Goal: Leave review/rating: Share an evaluation or opinion about a product, service, or content

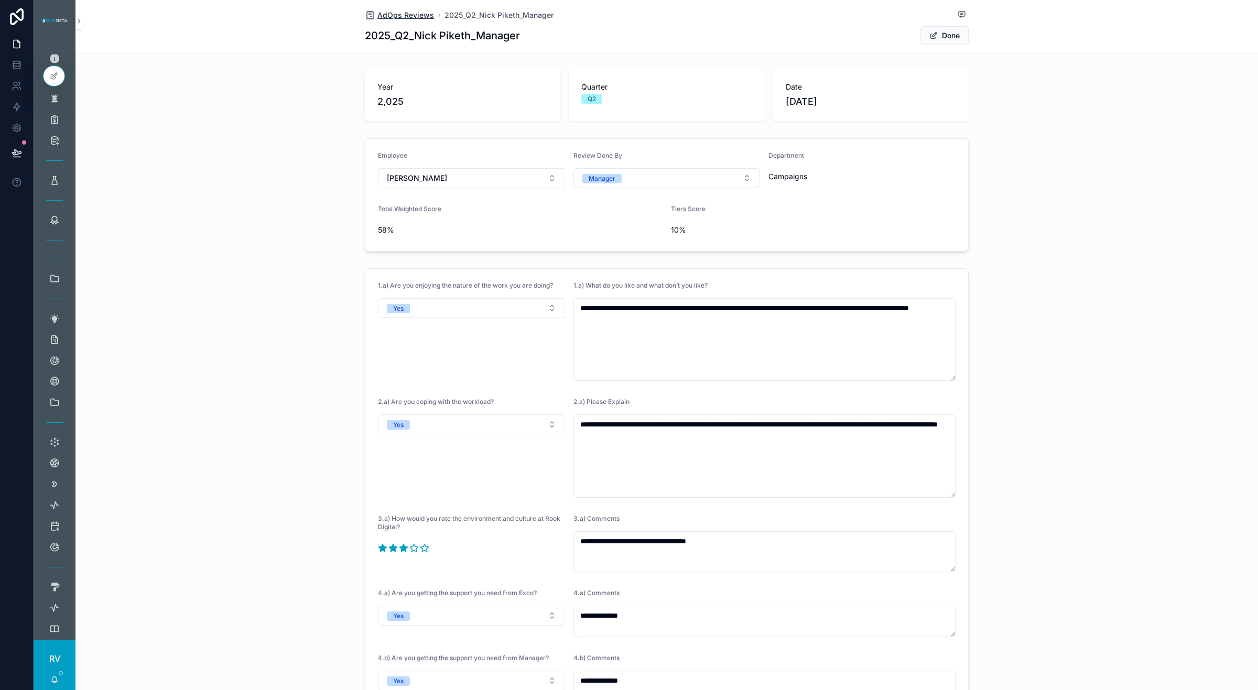
scroll to position [1307, 0]
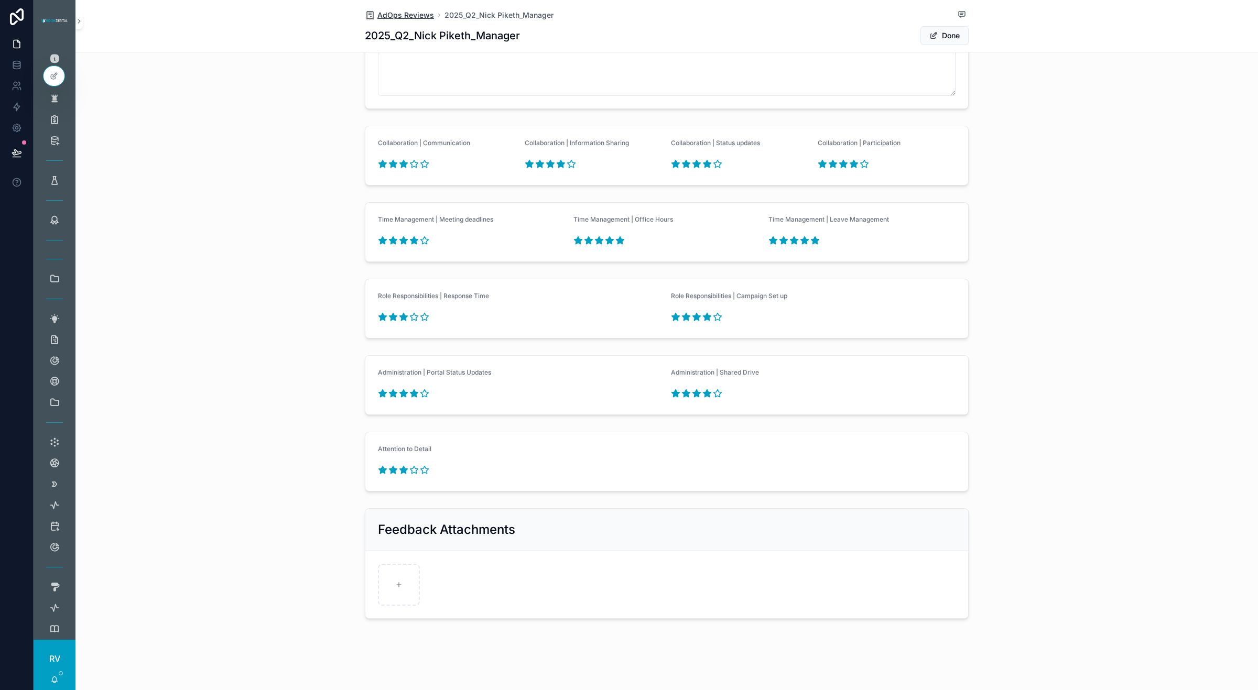
click at [416, 13] on span "AdOps Reviews" at bounding box center [405, 15] width 57 height 10
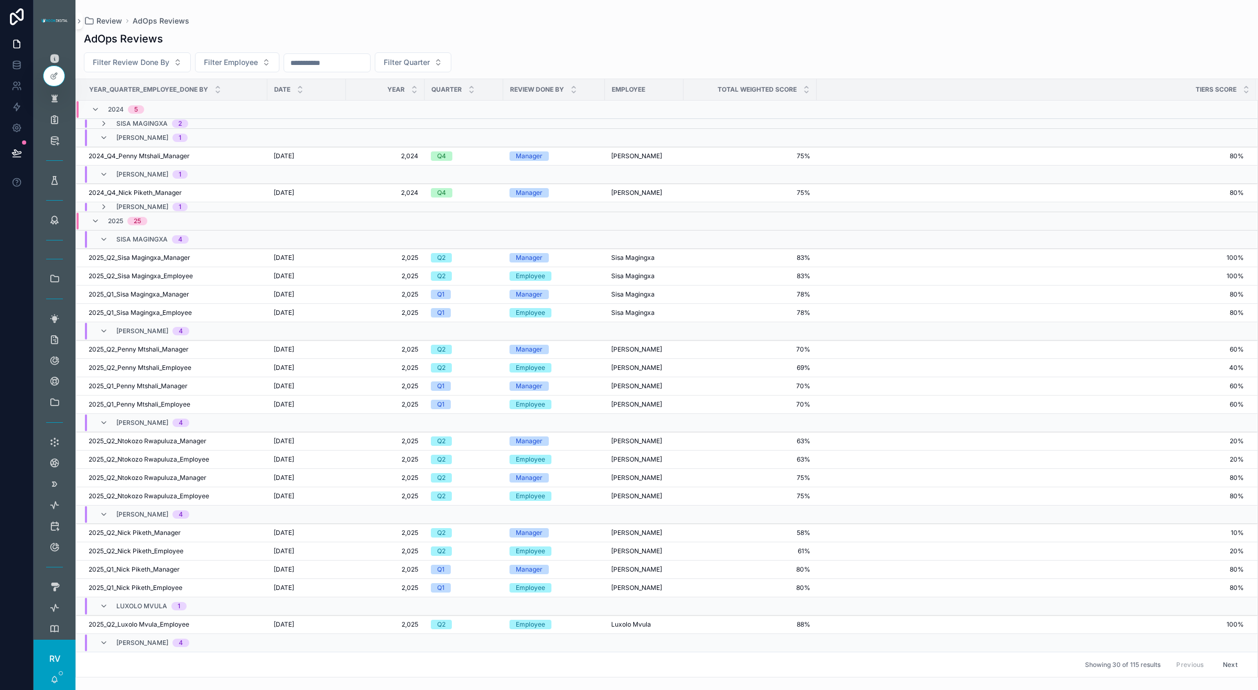
scroll to position [169, 0]
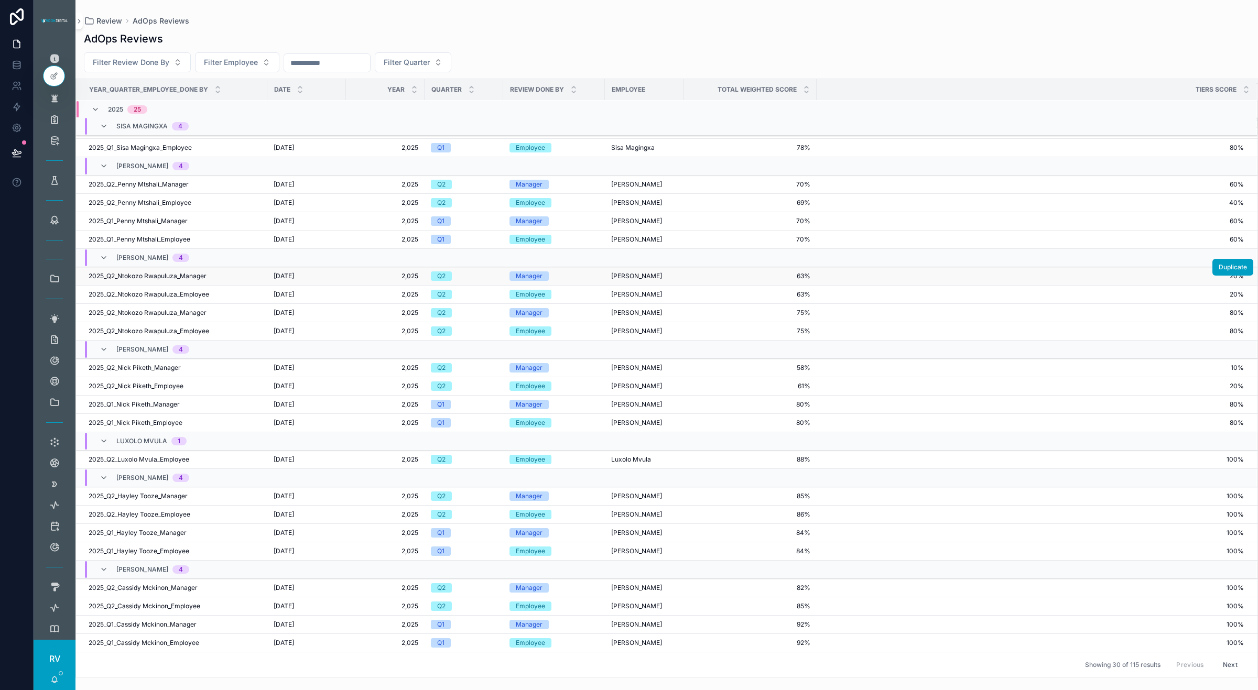
click at [659, 273] on span "[PERSON_NAME]" at bounding box center [636, 276] width 51 height 8
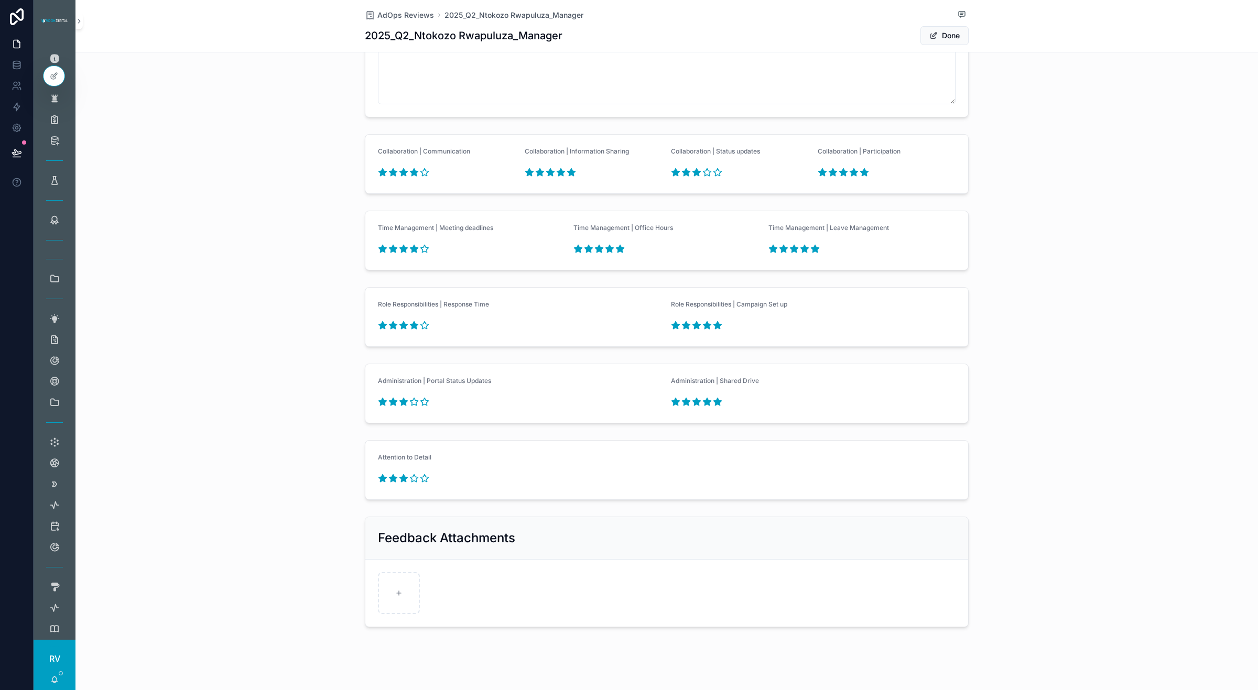
scroll to position [1231, 0]
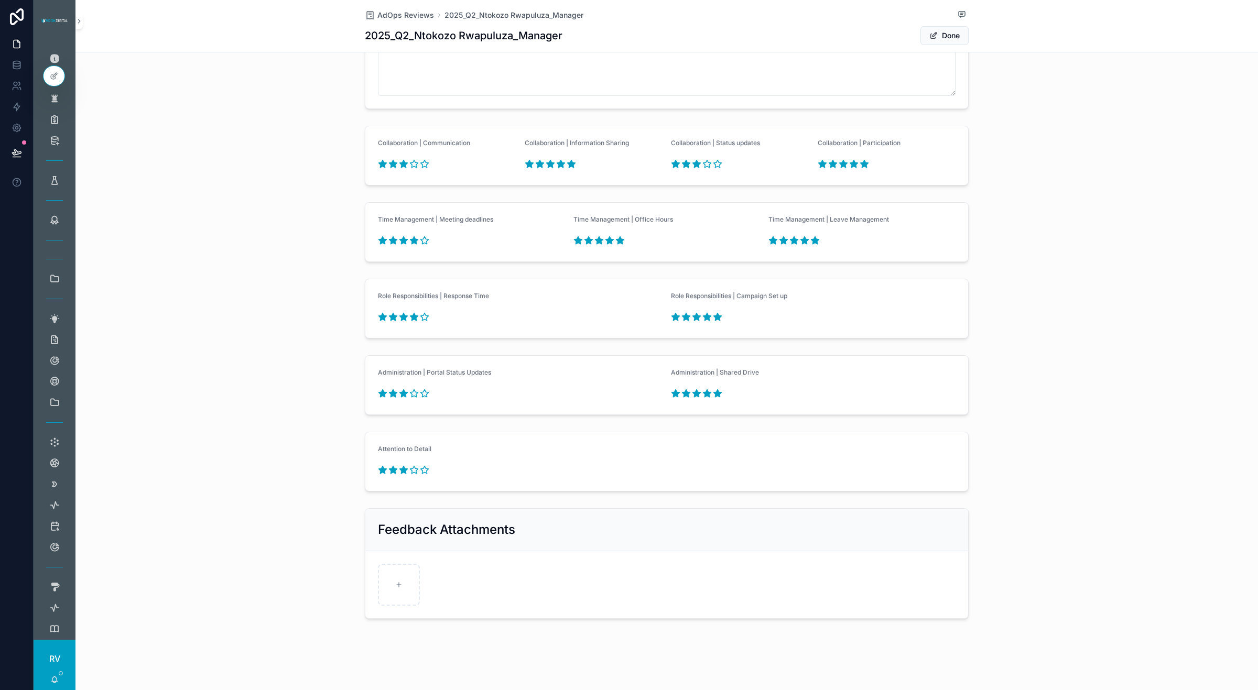
click at [400, 164] on icon "scrollable content" at bounding box center [404, 163] width 8 height 7
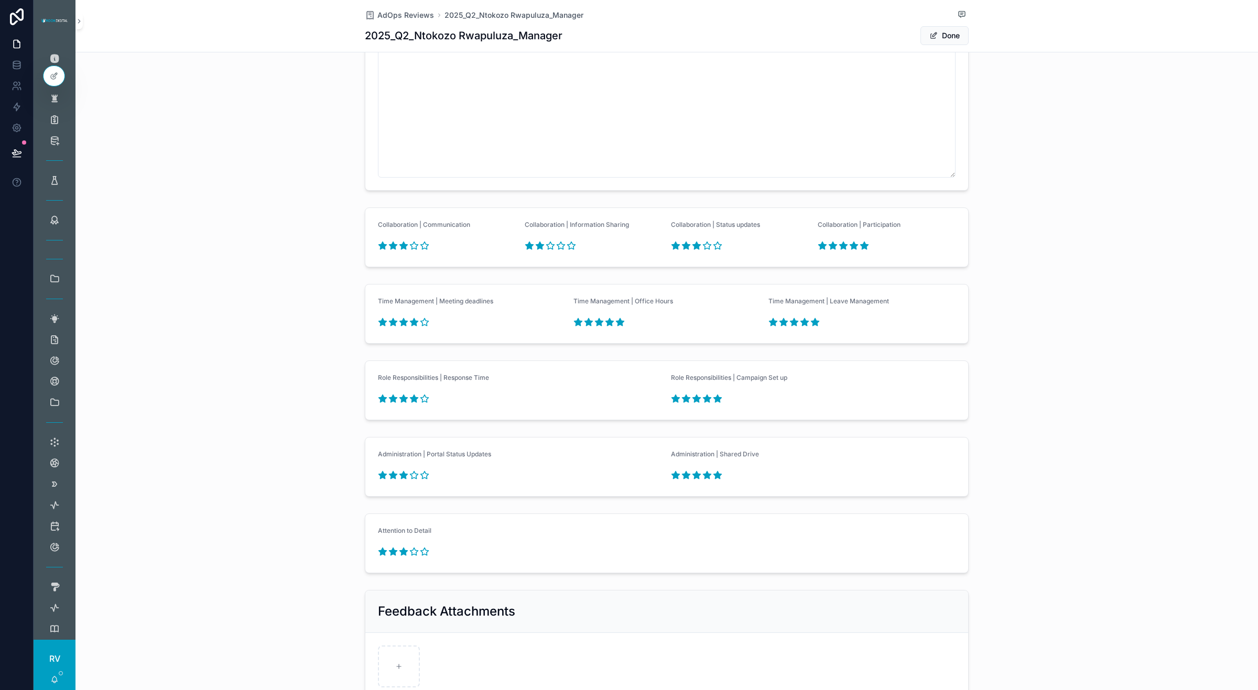
click at [538, 249] on icon "scrollable content" at bounding box center [539, 245] width 9 height 9
click at [548, 246] on icon "scrollable content" at bounding box center [550, 245] width 8 height 7
click at [536, 248] on icon "scrollable content" at bounding box center [540, 245] width 8 height 7
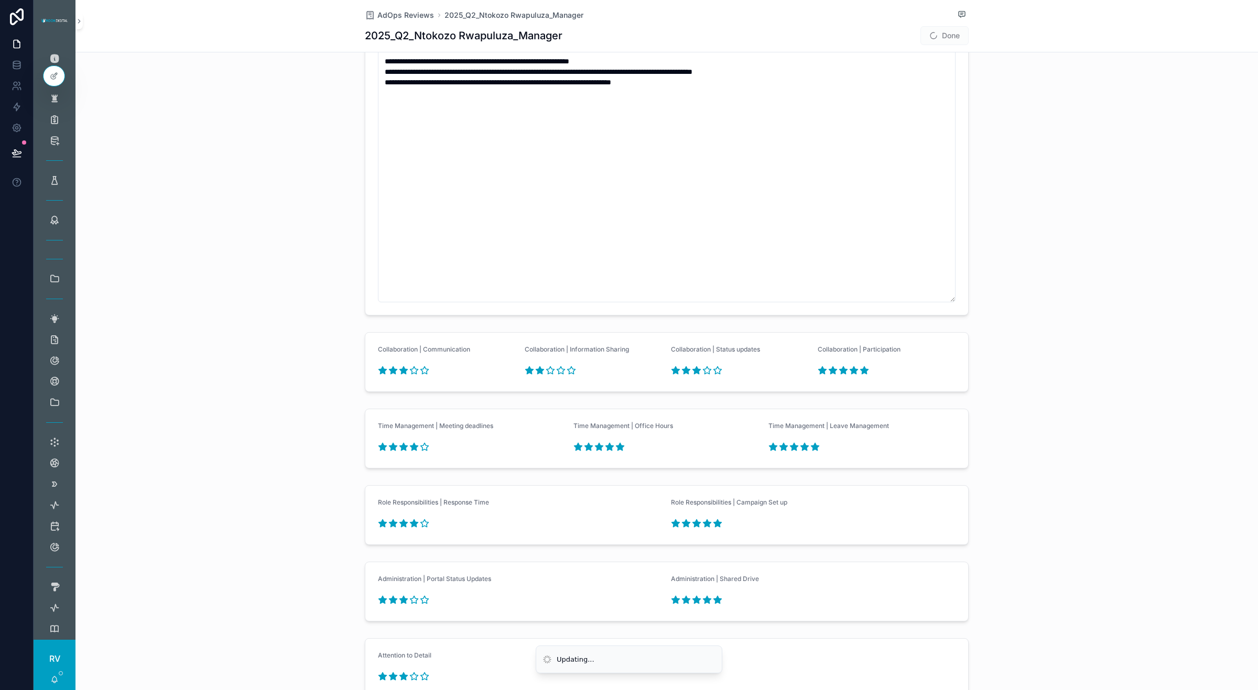
scroll to position [1165, 0]
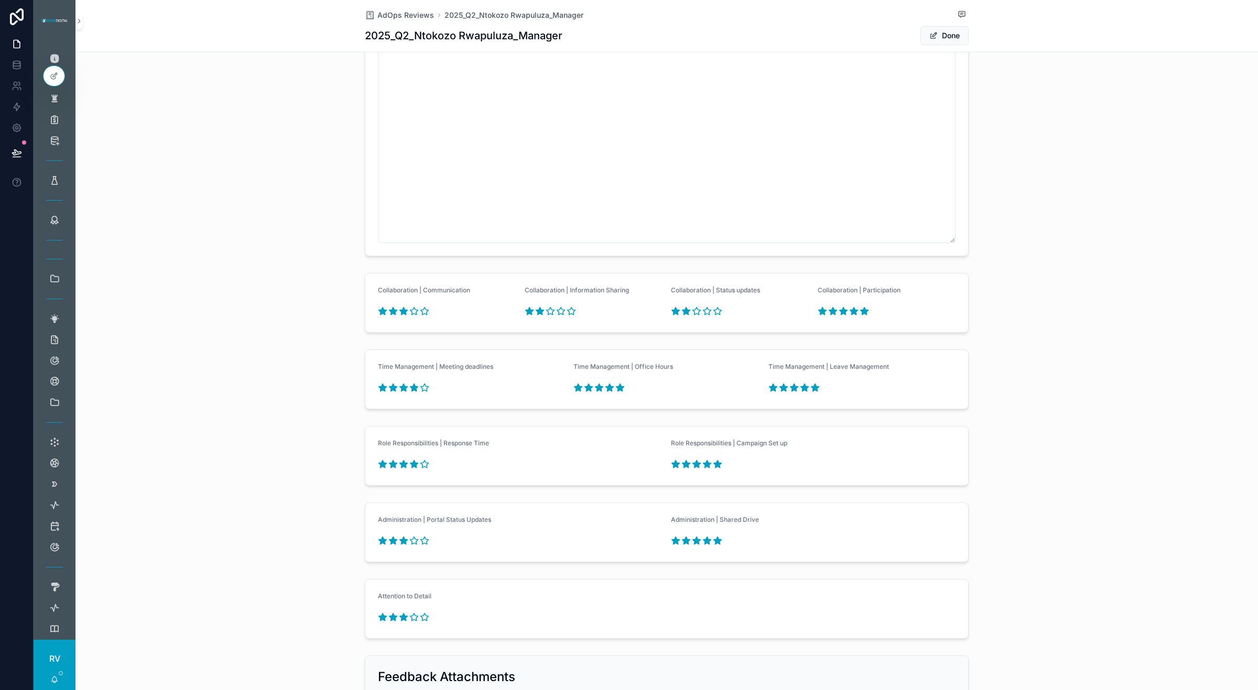
click at [683, 310] on icon "scrollable content" at bounding box center [686, 311] width 9 height 9
click at [693, 314] on icon "scrollable content" at bounding box center [697, 310] width 8 height 7
click at [850, 314] on icon "scrollable content" at bounding box center [854, 310] width 8 height 7
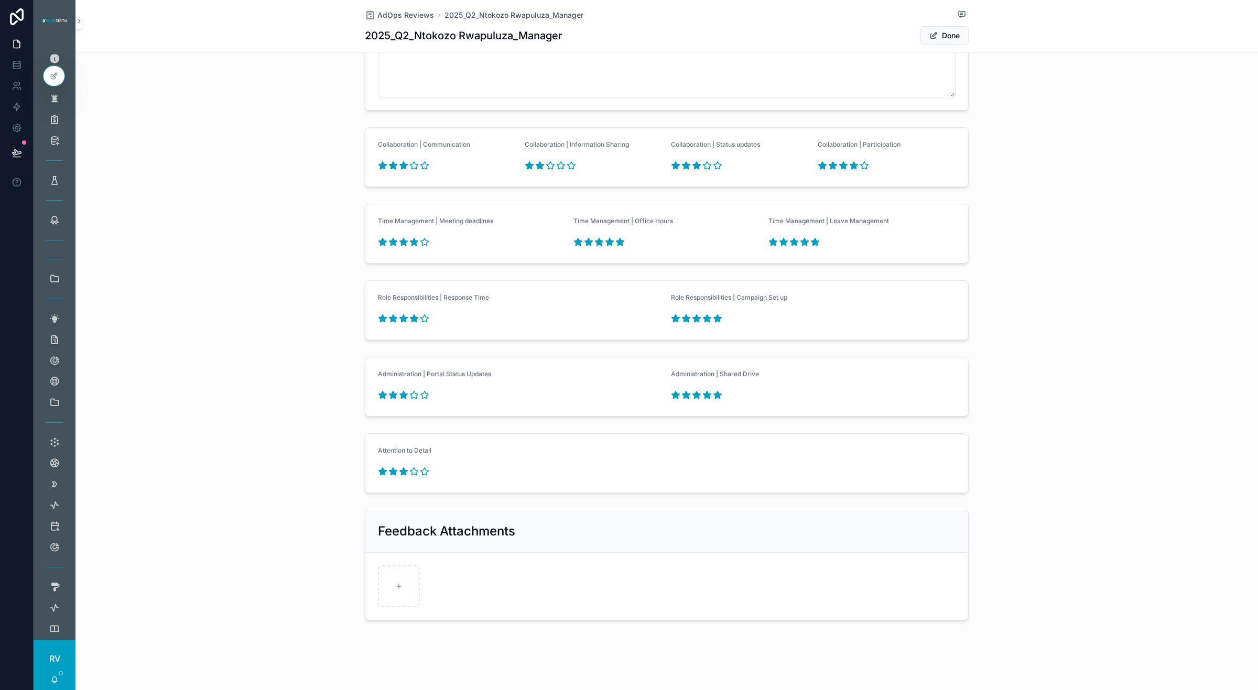
scroll to position [1315, 0]
click at [400, 318] on icon "scrollable content" at bounding box center [404, 316] width 8 height 7
click at [415, 356] on form "Administration | Portal Status Updates Administration | Shared Drive" at bounding box center [666, 385] width 603 height 59
click at [693, 320] on icon "scrollable content" at bounding box center [696, 316] width 9 height 9
click at [693, 395] on icon "scrollable content" at bounding box center [697, 393] width 8 height 7
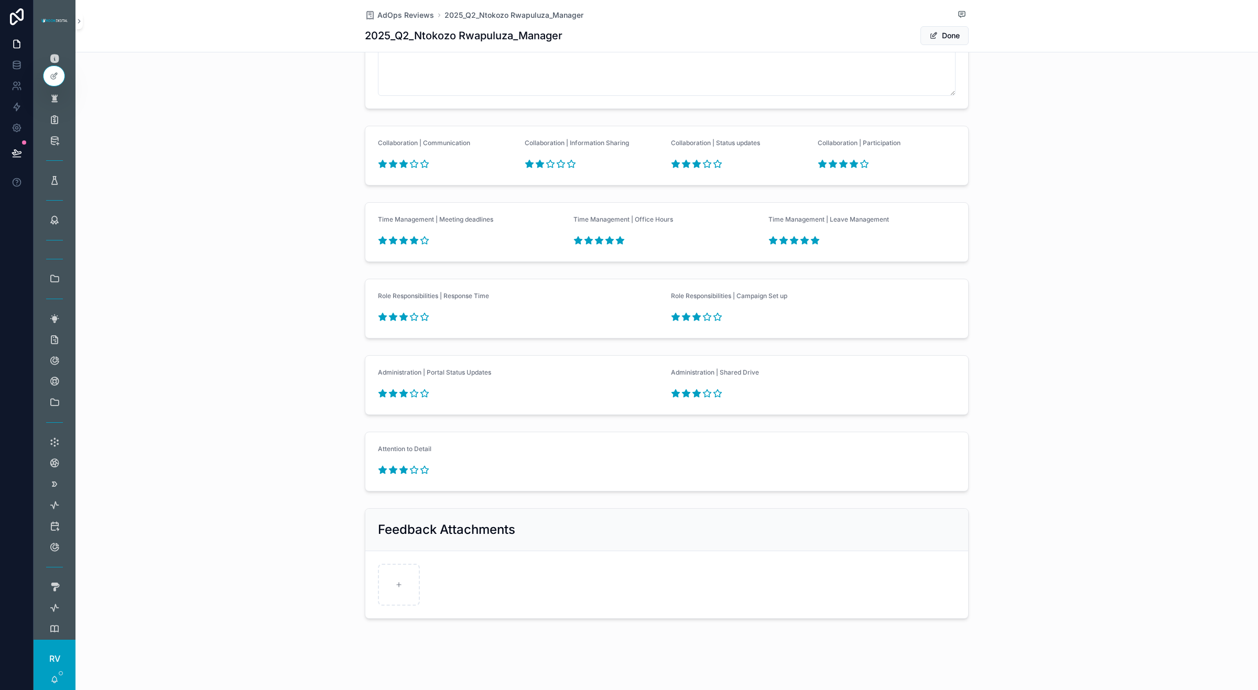
type textarea "**********"
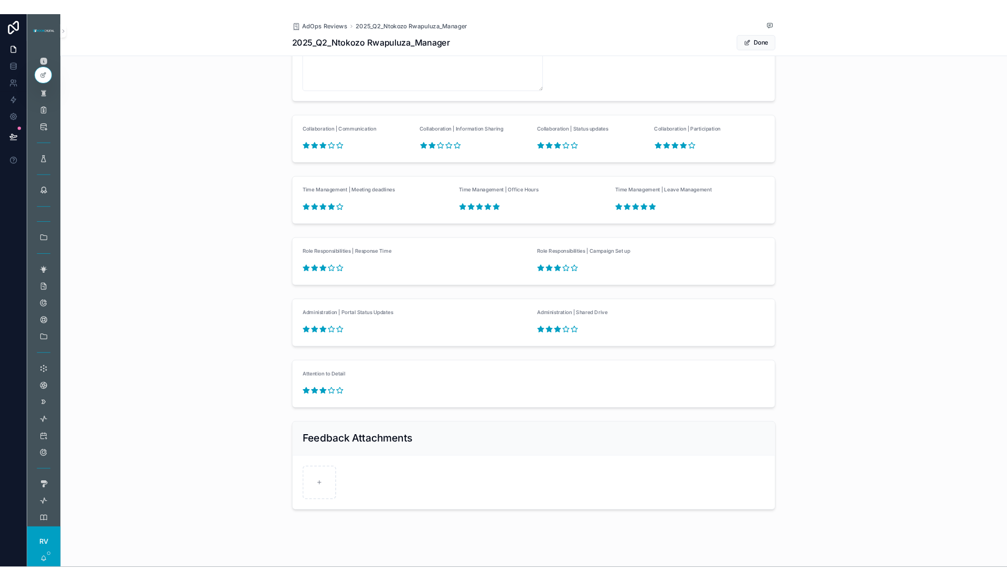
scroll to position [1318, 0]
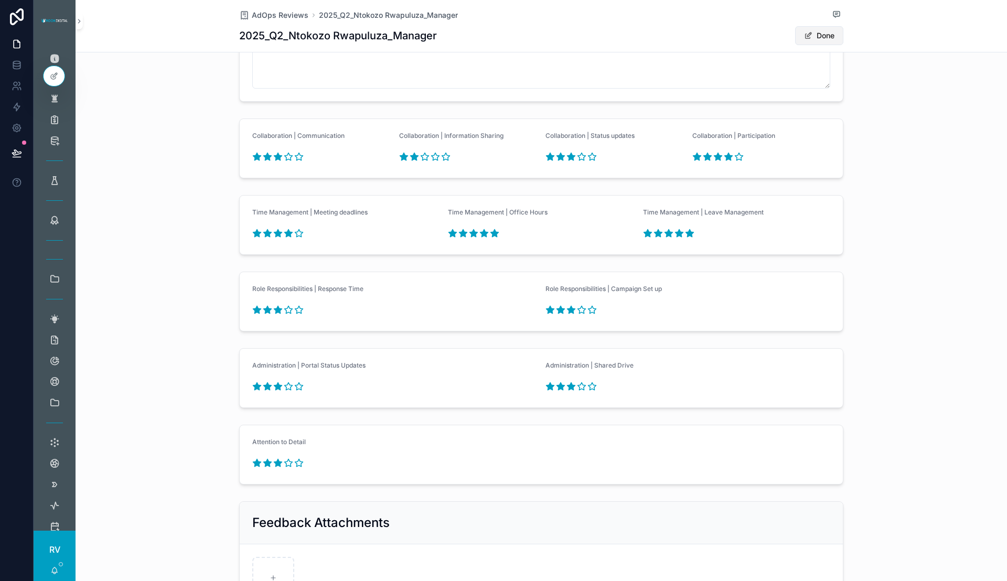
click at [825, 35] on button "Done" at bounding box center [819, 35] width 48 height 19
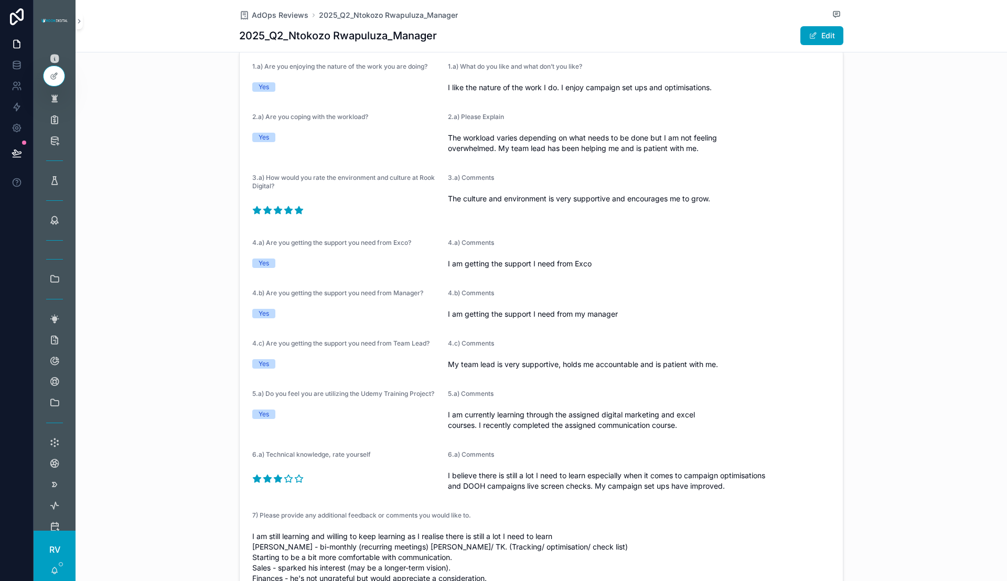
scroll to position [0, 0]
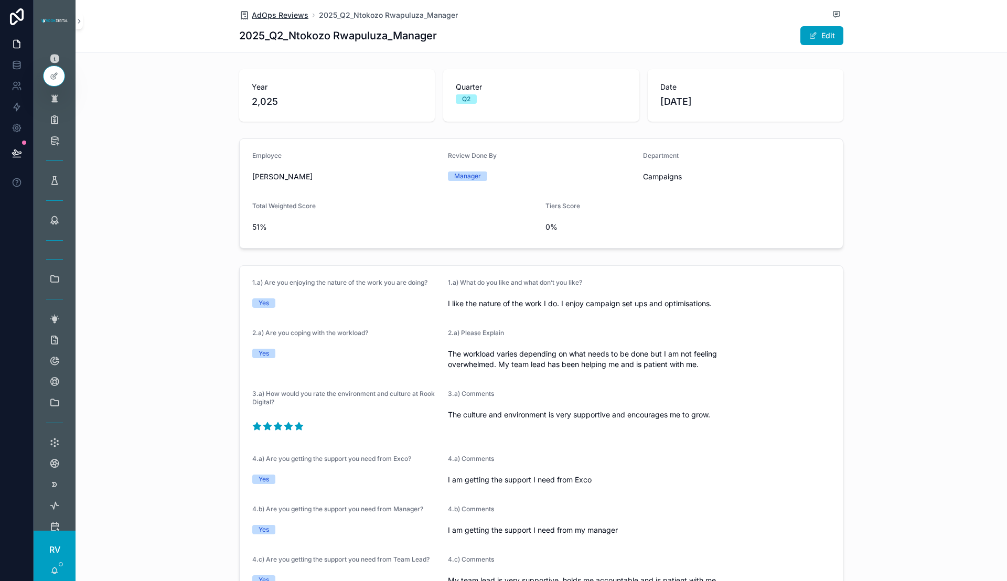
click at [271, 17] on span "AdOps Reviews" at bounding box center [280, 15] width 57 height 10
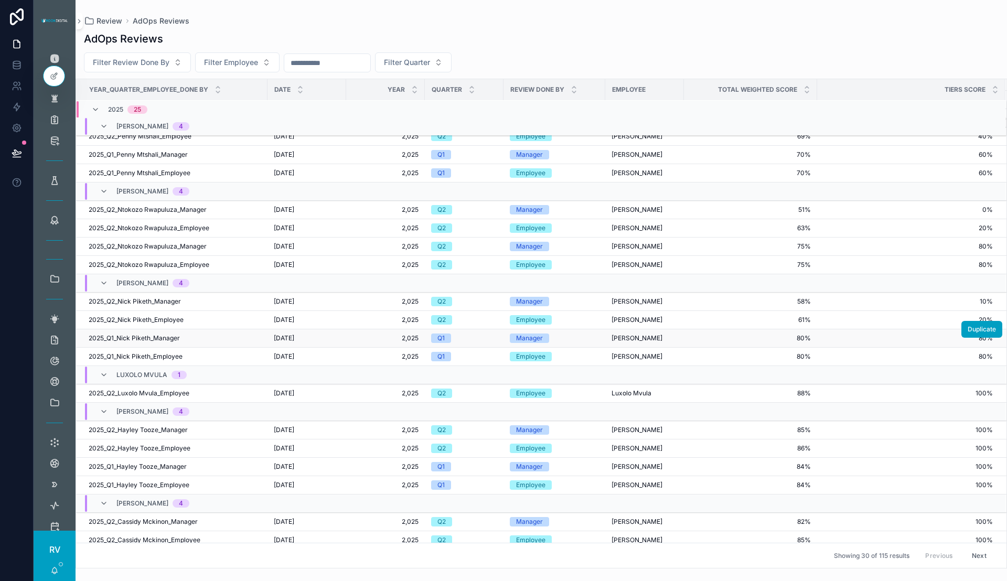
scroll to position [243, 0]
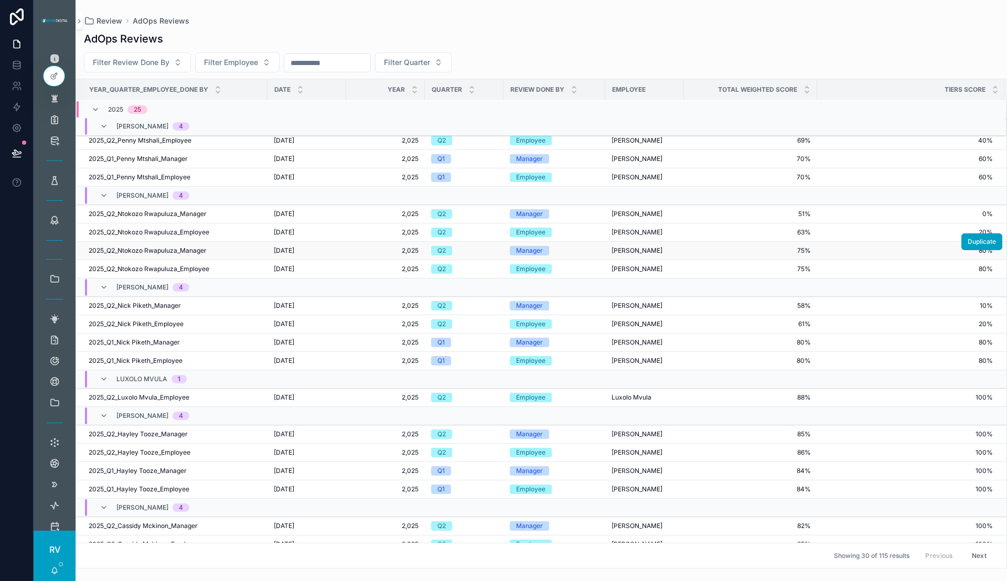
click at [397, 255] on td "2,025 2,025" at bounding box center [385, 251] width 79 height 18
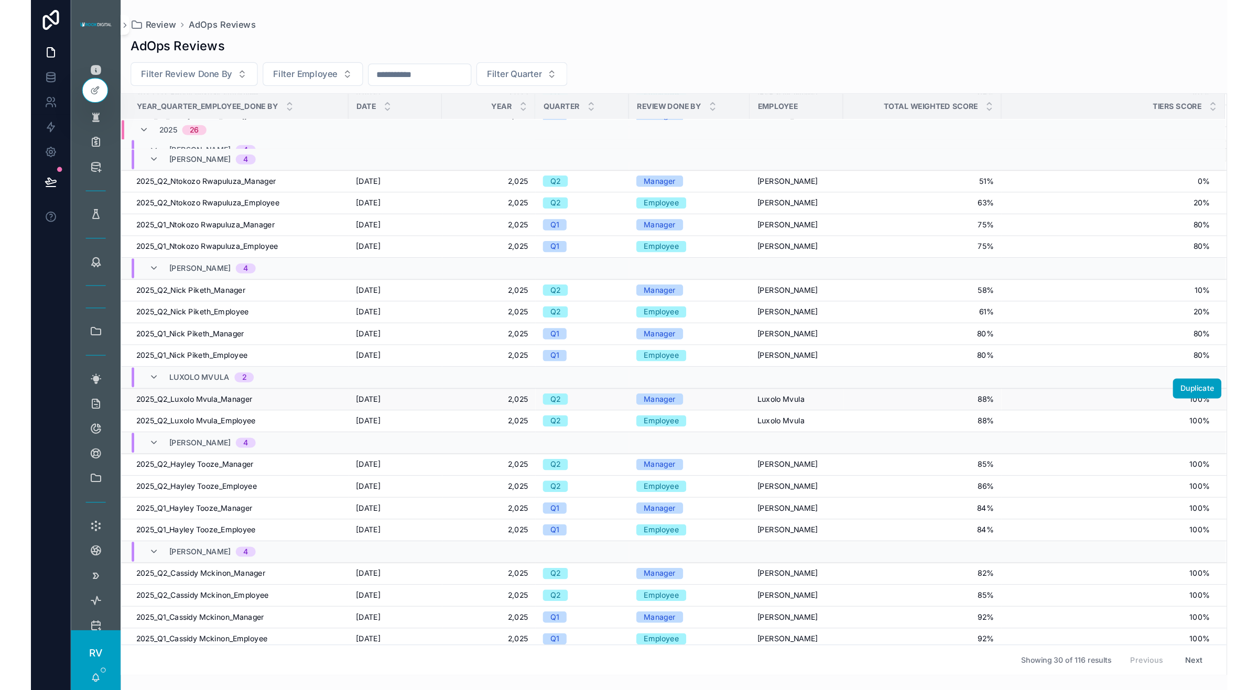
scroll to position [287, 0]
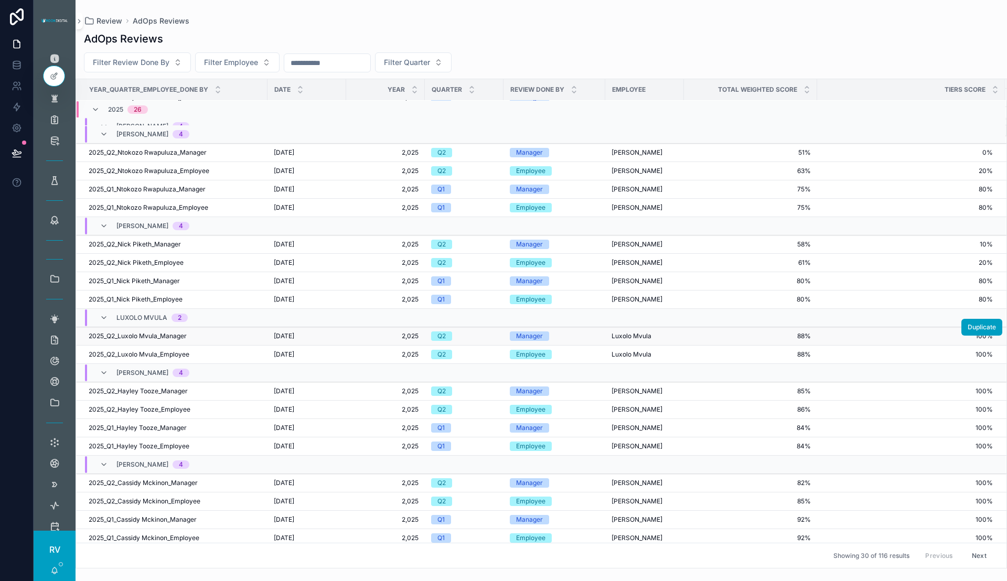
click at [232, 340] on div "2025_Q2_Luxolo Mvula_Manager 2025_Q2_Luxolo Mvula_Manager" at bounding box center [175, 336] width 172 height 8
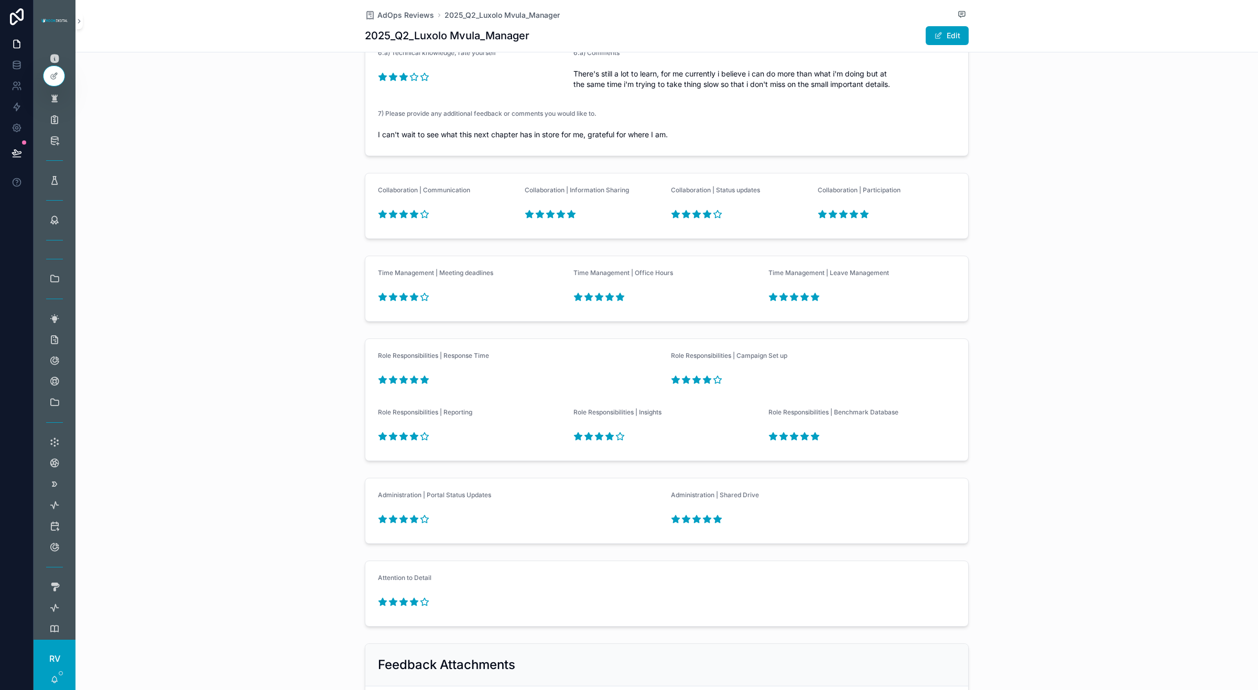
scroll to position [650, 0]
click at [390, 215] on icon "scrollable content" at bounding box center [394, 213] width 8 height 7
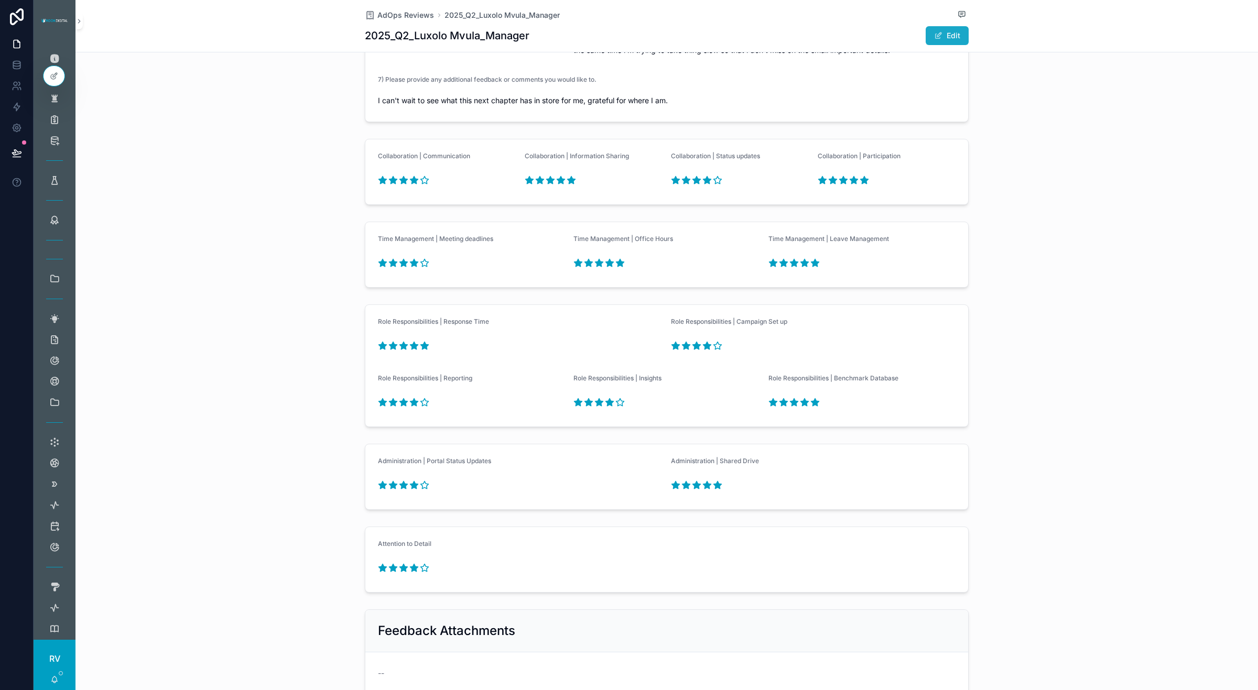
click at [937, 38] on span "scrollable content" at bounding box center [938, 35] width 8 height 8
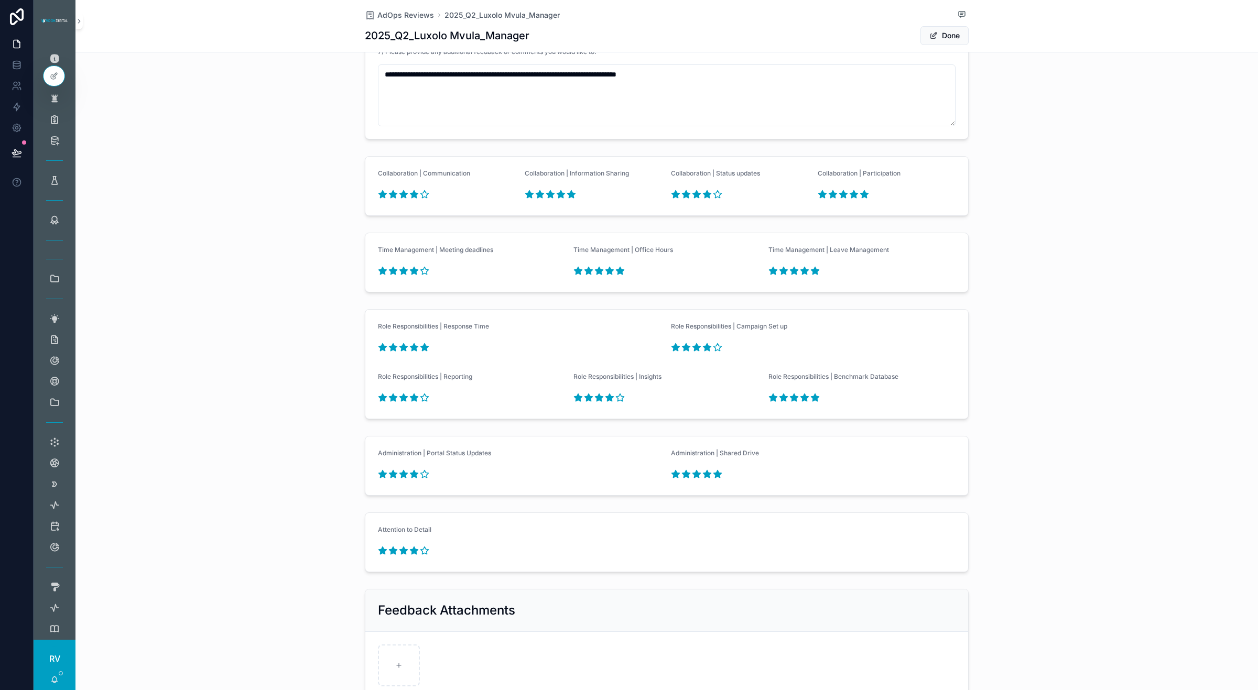
scroll to position [1261, 0]
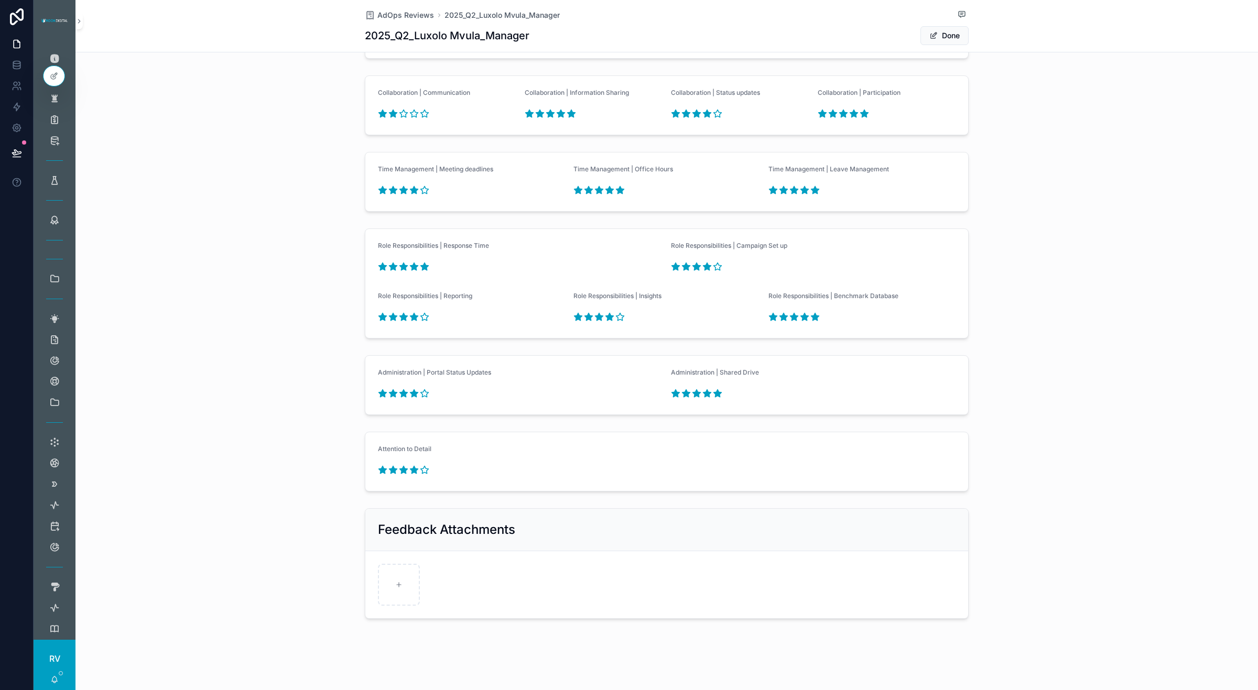
click at [390, 112] on icon "scrollable content" at bounding box center [394, 113] width 8 height 7
click at [536, 114] on icon "scrollable content" at bounding box center [540, 113] width 8 height 7
click at [546, 113] on icon "scrollable content" at bounding box center [550, 113] width 8 height 7
click at [546, 111] on icon "scrollable content" at bounding box center [550, 113] width 8 height 7
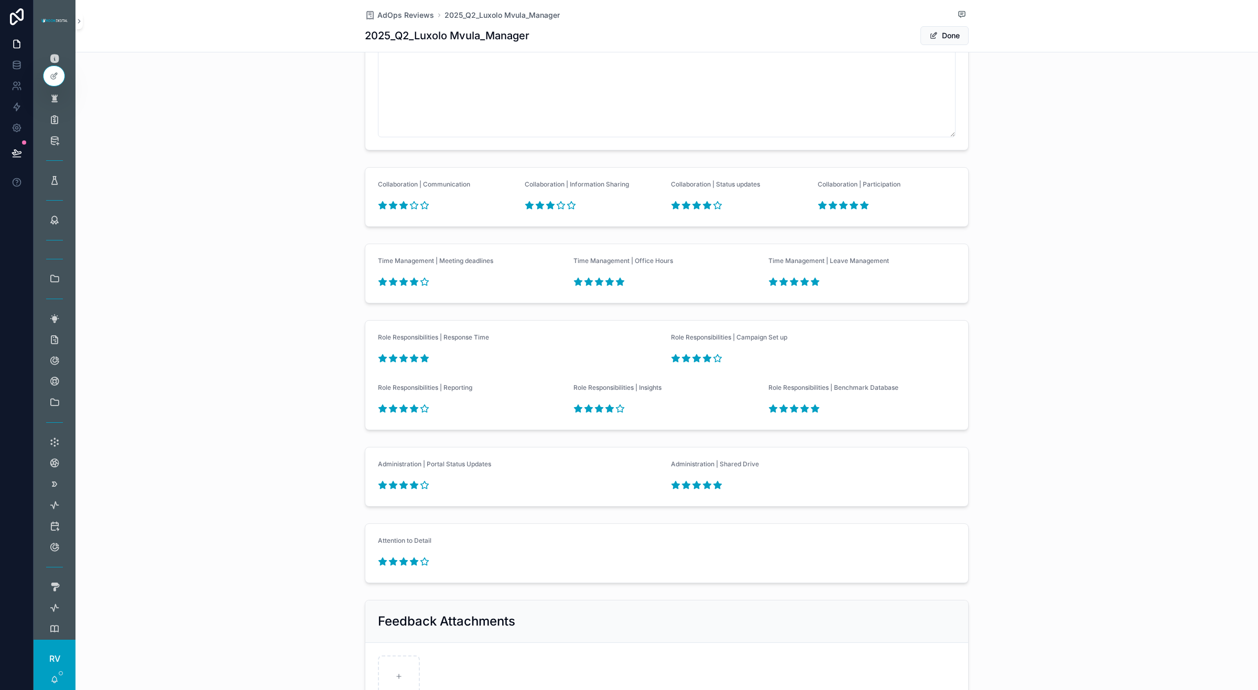
drag, startPoint x: 397, startPoint y: 209, endPoint x: 451, endPoint y: 197, distance: 55.3
click at [451, 197] on div "Collaboration | Communication" at bounding box center [447, 197] width 138 height 34
click at [400, 208] on icon "scrollable content" at bounding box center [404, 205] width 8 height 7
click at [539, 205] on icon "scrollable content" at bounding box center [539, 205] width 9 height 9
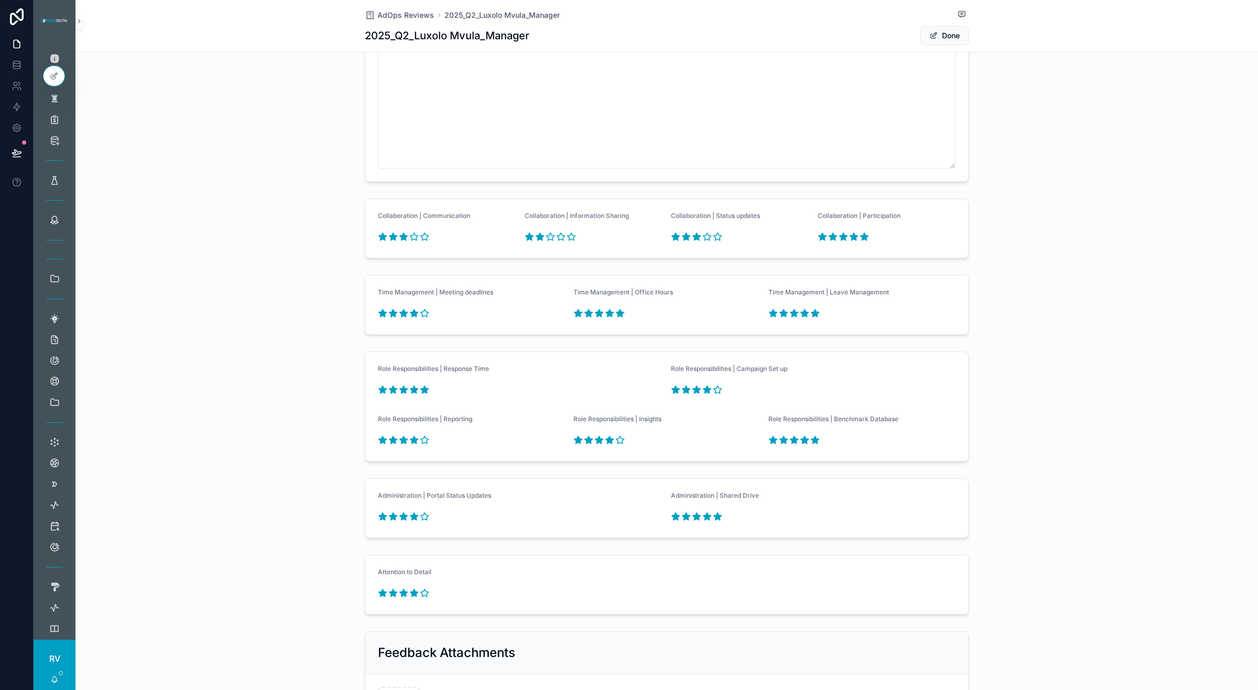
click at [694, 240] on icon "scrollable content" at bounding box center [697, 236] width 8 height 7
click at [850, 241] on icon "scrollable content" at bounding box center [854, 236] width 8 height 7
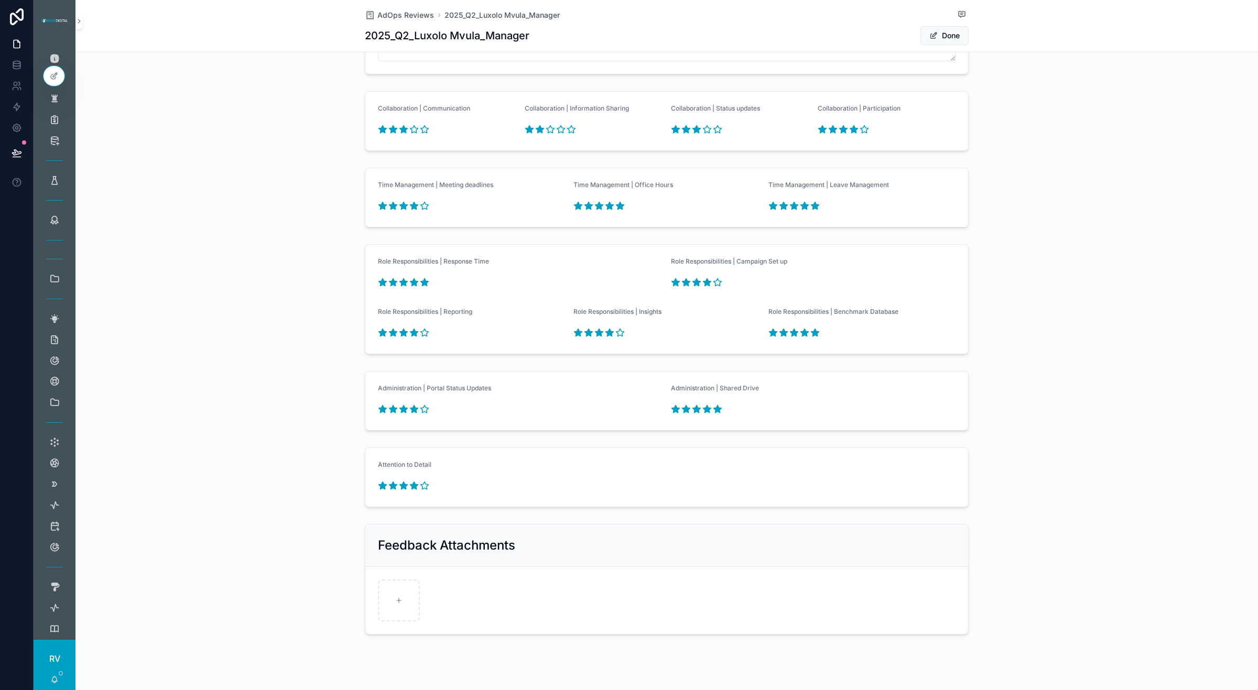
scroll to position [1422, 0]
click at [400, 285] on icon "scrollable content" at bounding box center [404, 281] width 8 height 7
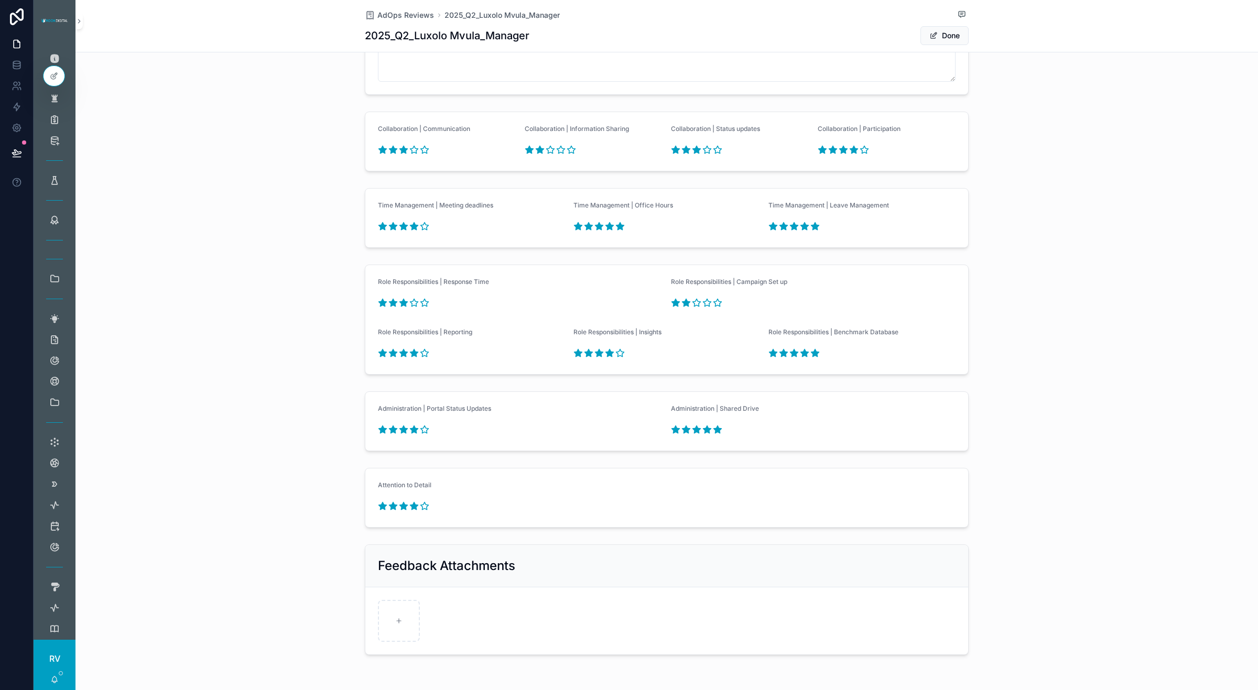
click at [683, 306] on icon "scrollable content" at bounding box center [686, 302] width 8 height 7
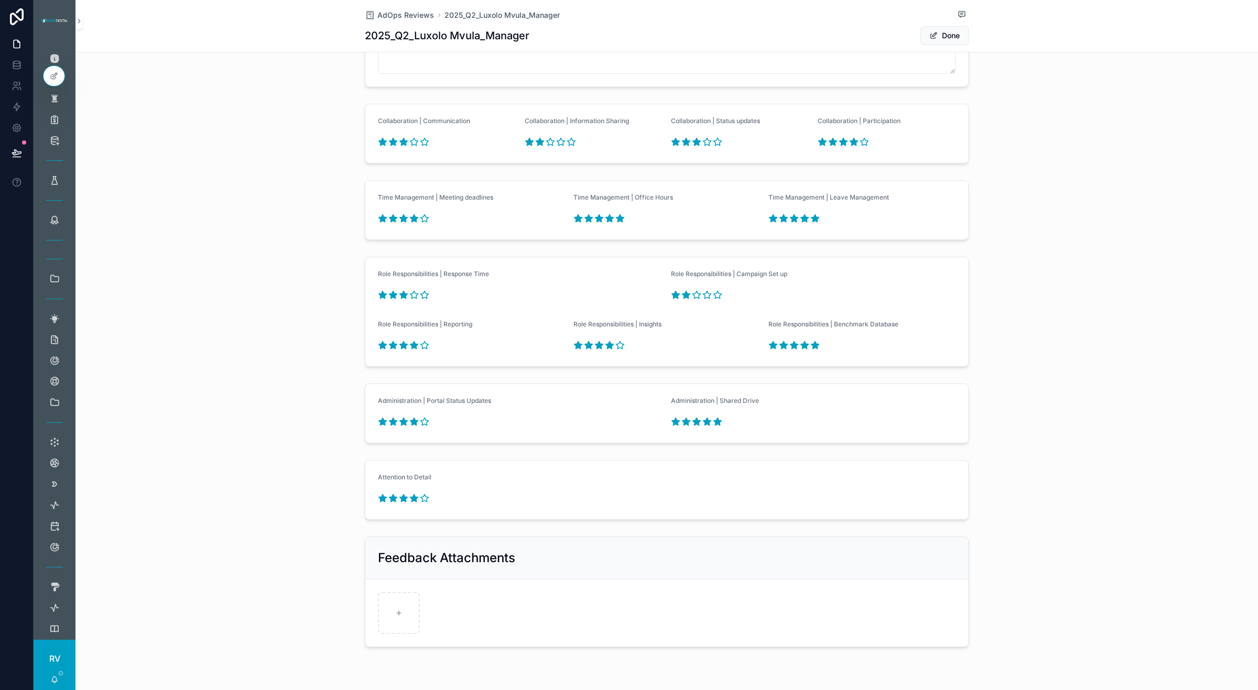
scroll to position [1524, 0]
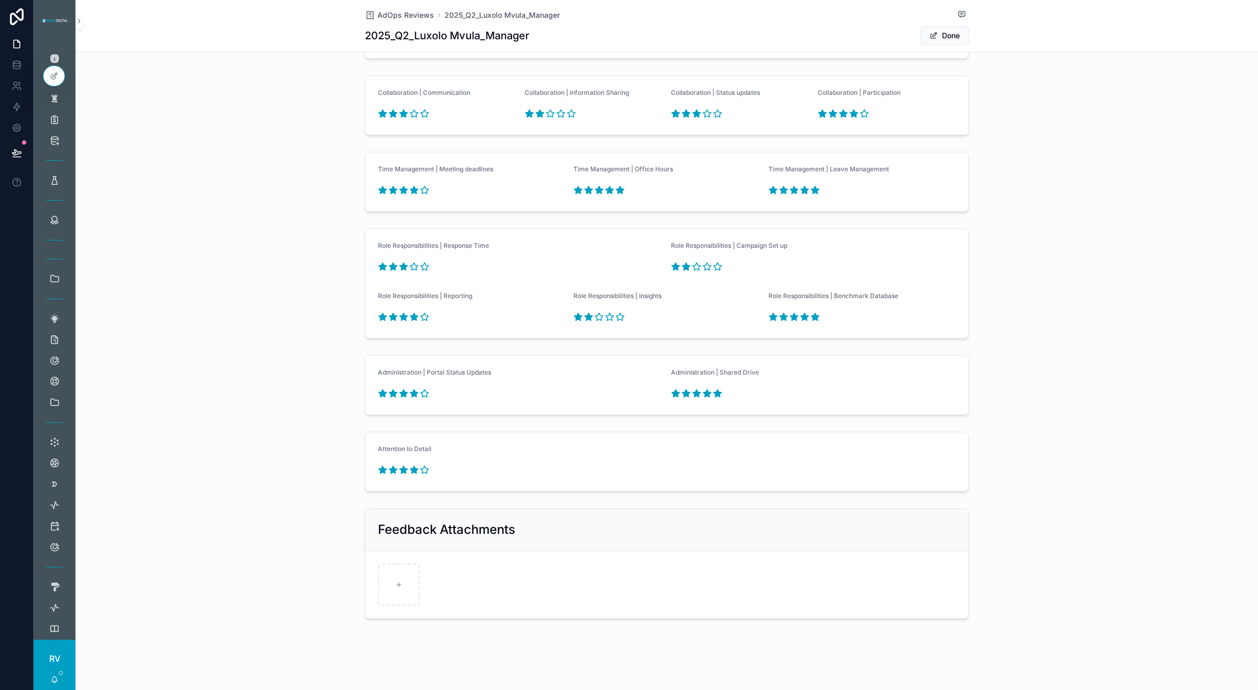
click at [585, 318] on icon "scrollable content" at bounding box center [589, 317] width 8 height 7
click at [791, 316] on icon "scrollable content" at bounding box center [795, 317] width 8 height 7
click at [770, 318] on icon "scrollable content" at bounding box center [774, 317] width 8 height 7
click at [791, 319] on icon "scrollable content" at bounding box center [795, 317] width 8 height 7
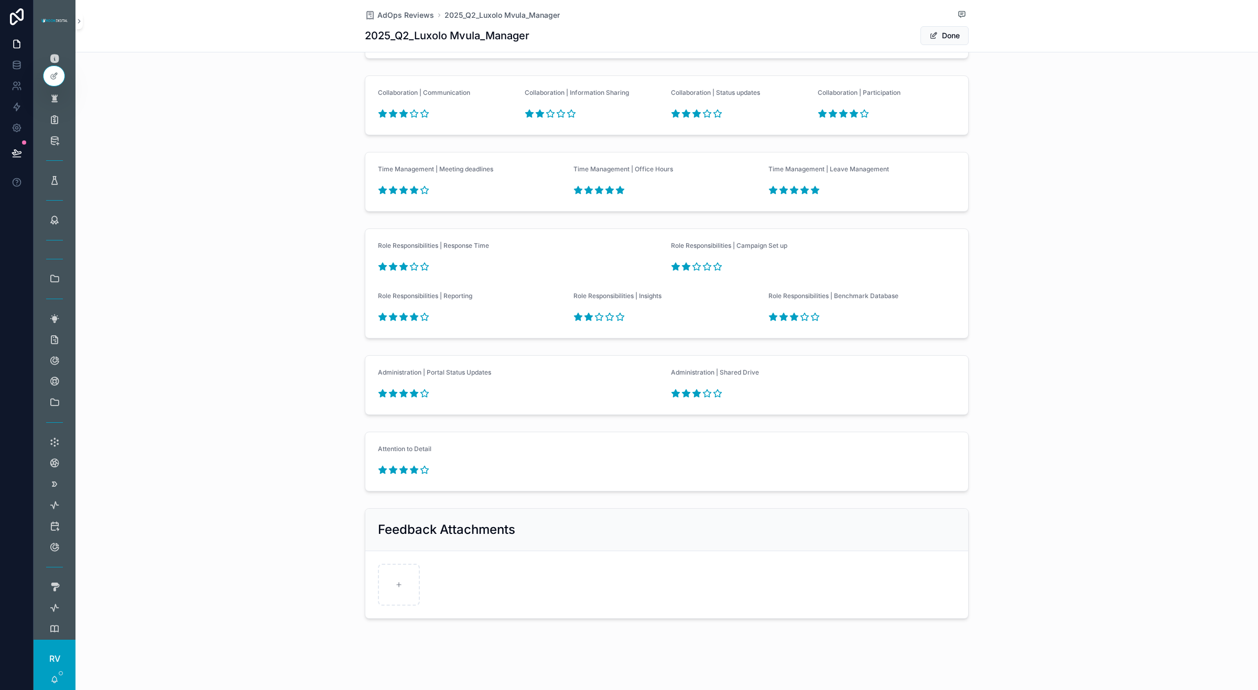
click at [693, 395] on icon "scrollable content" at bounding box center [697, 393] width 8 height 7
click at [704, 395] on icon "scrollable content" at bounding box center [708, 393] width 8 height 7
type textarea "**********"
click at [954, 36] on button "Done" at bounding box center [945, 35] width 48 height 19
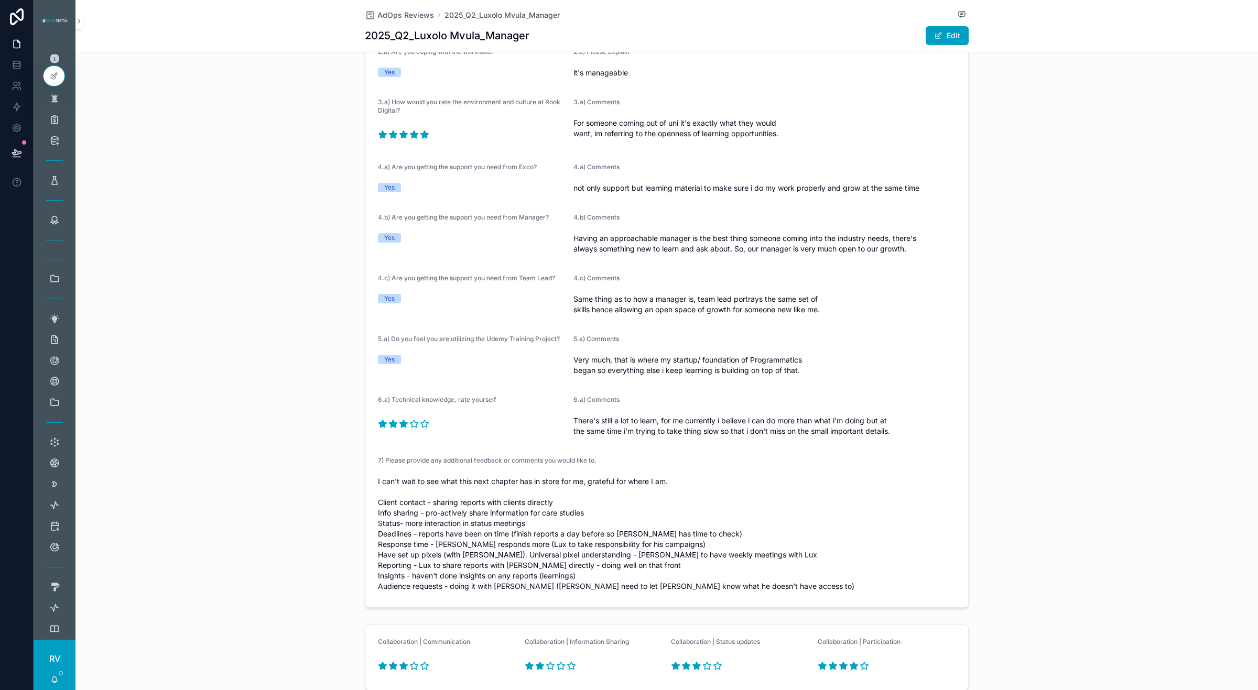
scroll to position [0, 0]
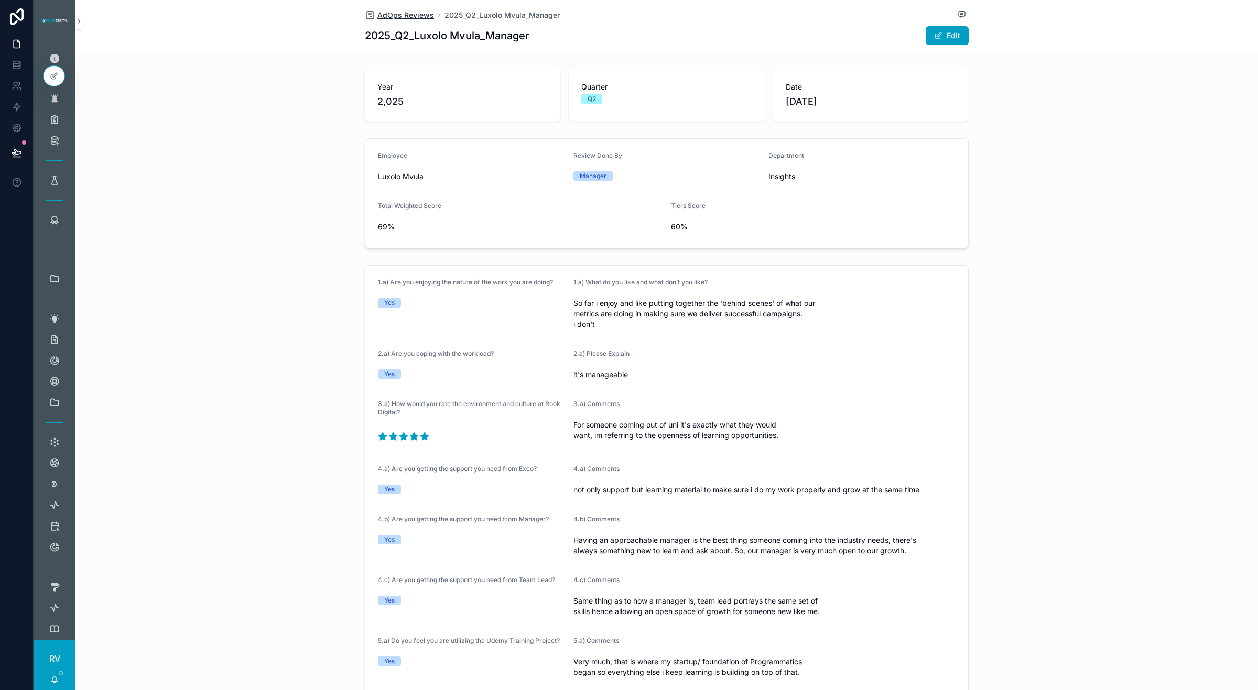
click at [401, 19] on span "AdOps Reviews" at bounding box center [405, 15] width 57 height 10
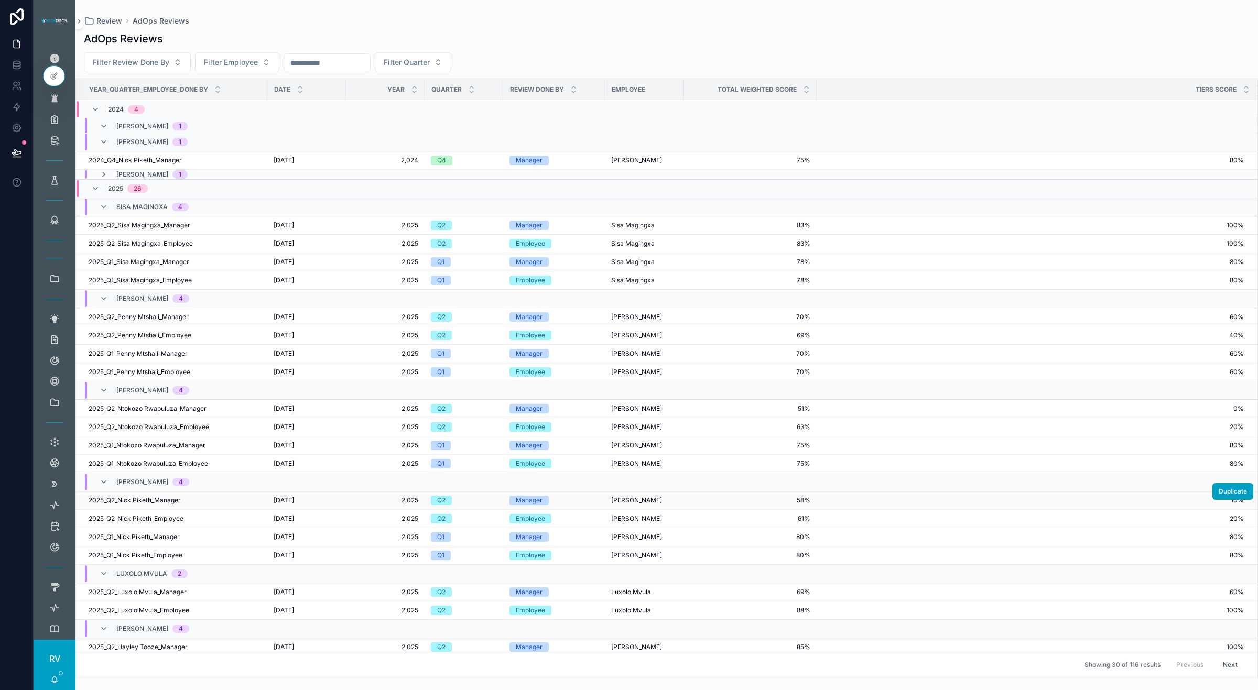
scroll to position [207, 0]
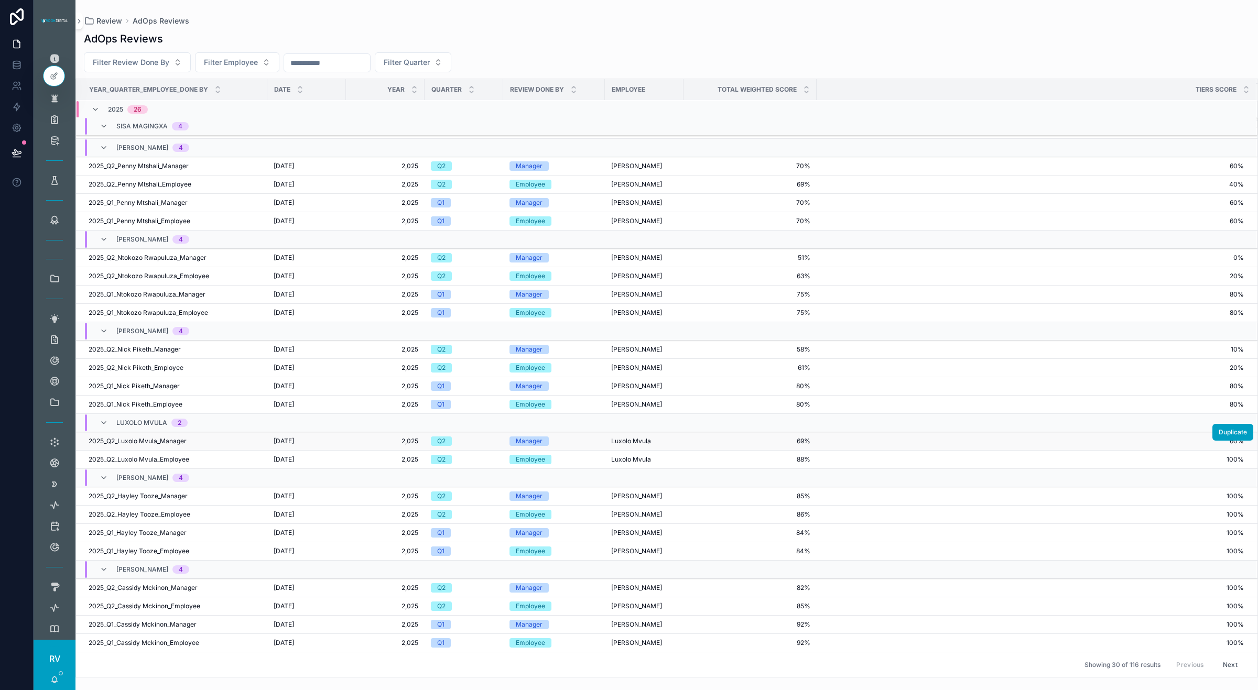
click at [775, 440] on span "69%" at bounding box center [750, 441] width 121 height 8
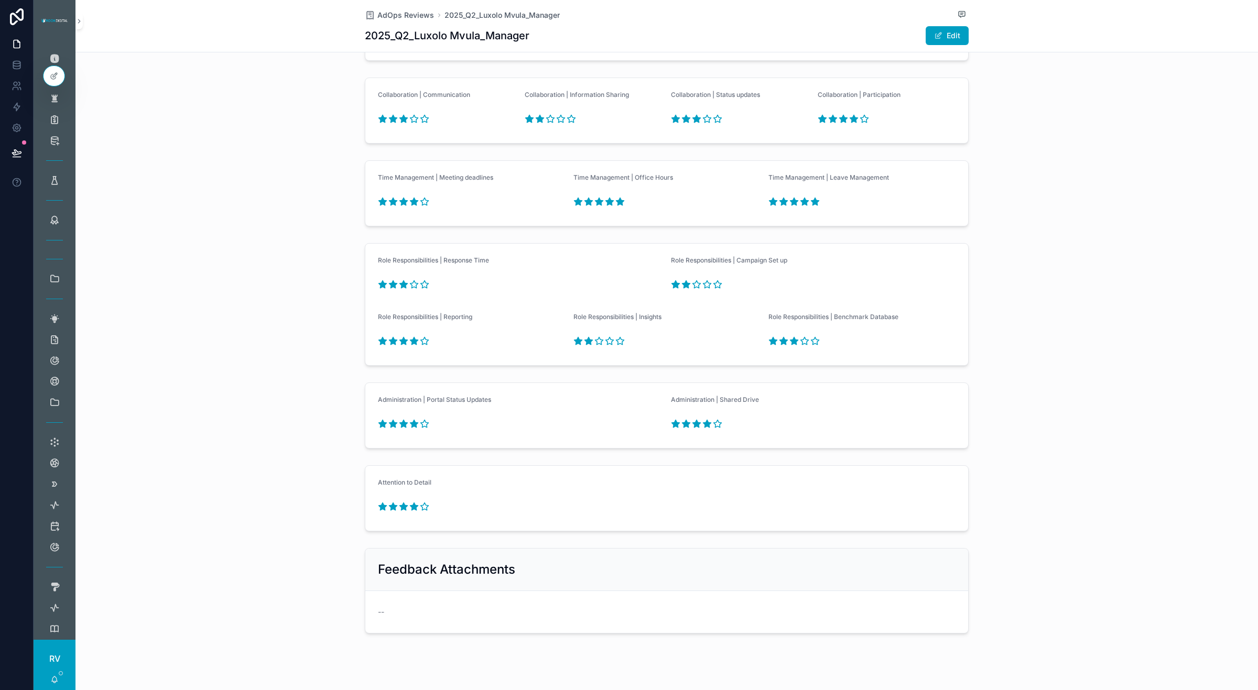
scroll to position [851, 0]
click at [940, 27] on button "Edit" at bounding box center [947, 35] width 43 height 19
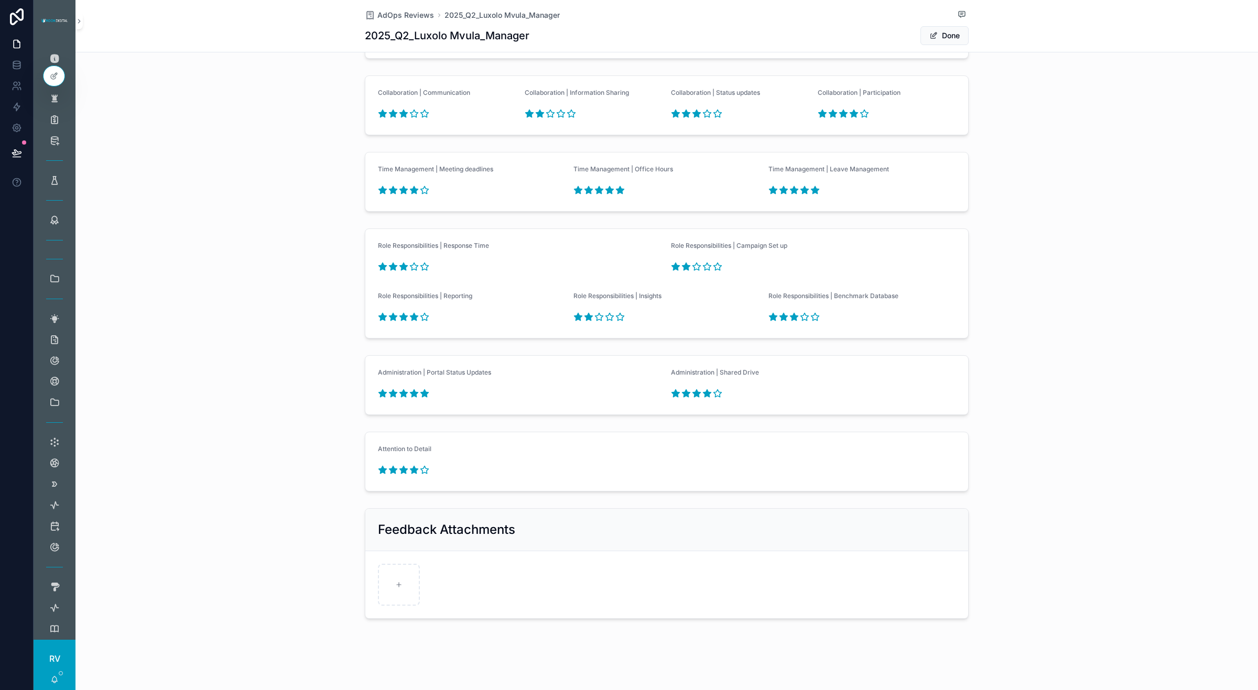
scroll to position [1524, 0]
click at [400, 394] on icon "scrollable content" at bounding box center [404, 393] width 8 height 7
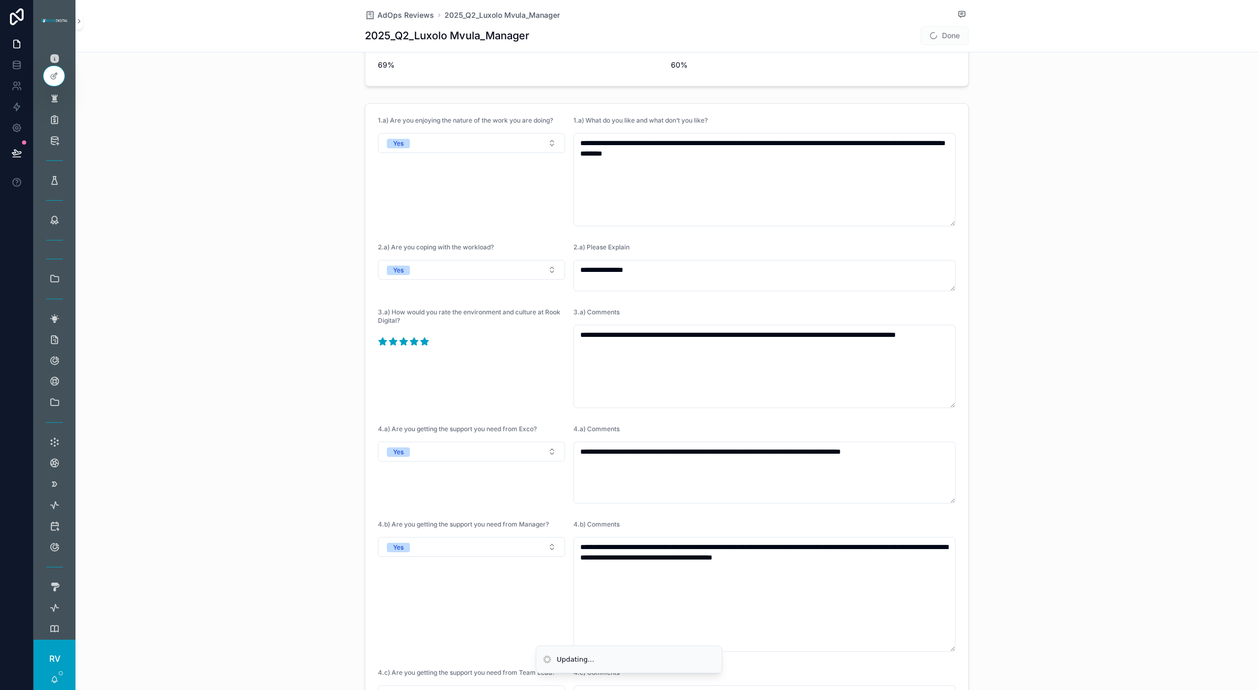
scroll to position [0, 0]
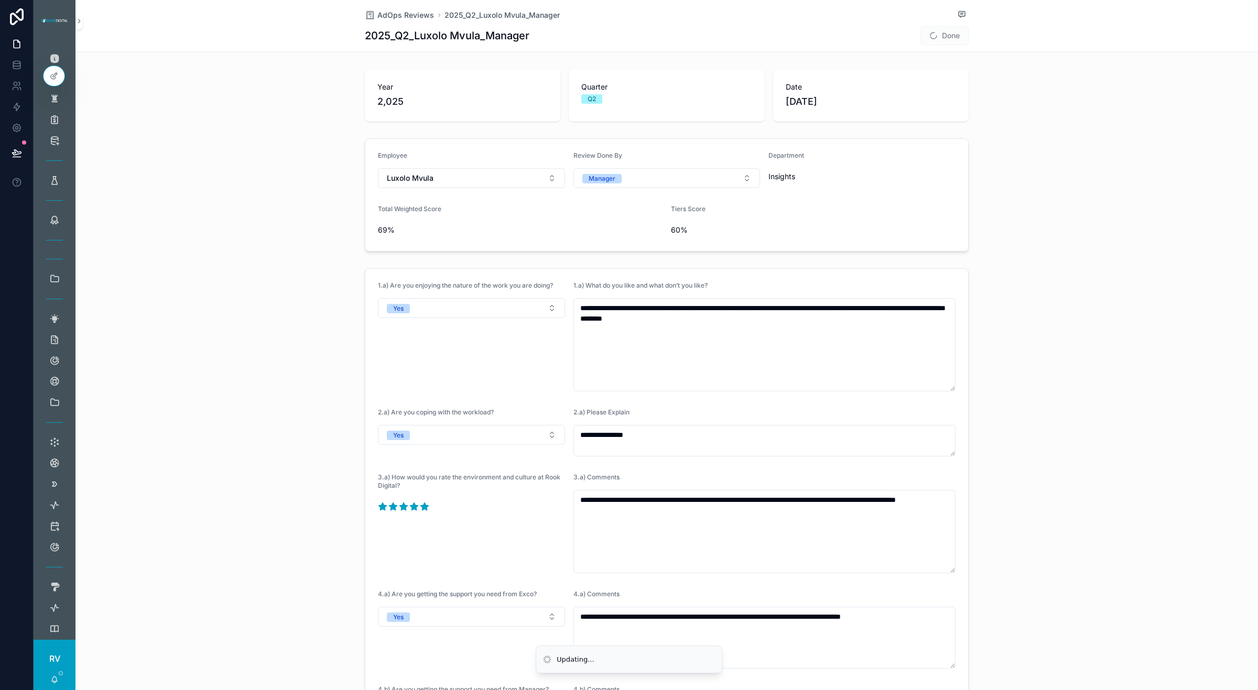
click at [934, 36] on span "Done" at bounding box center [945, 35] width 48 height 19
